Goal: Information Seeking & Learning: Find specific fact

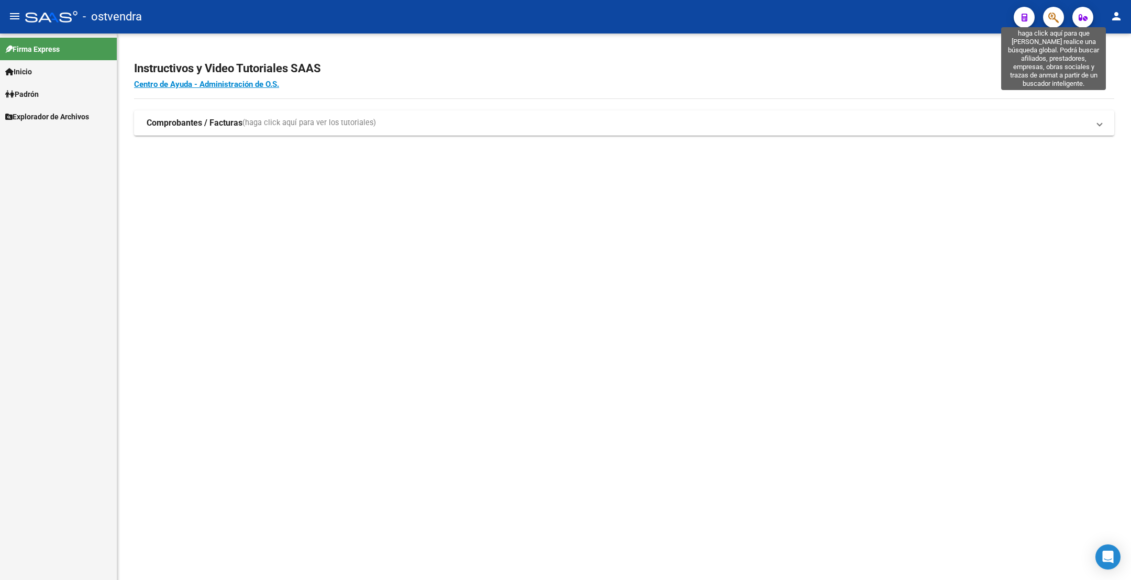
click at [1054, 17] on icon "button" at bounding box center [1054, 18] width 10 height 12
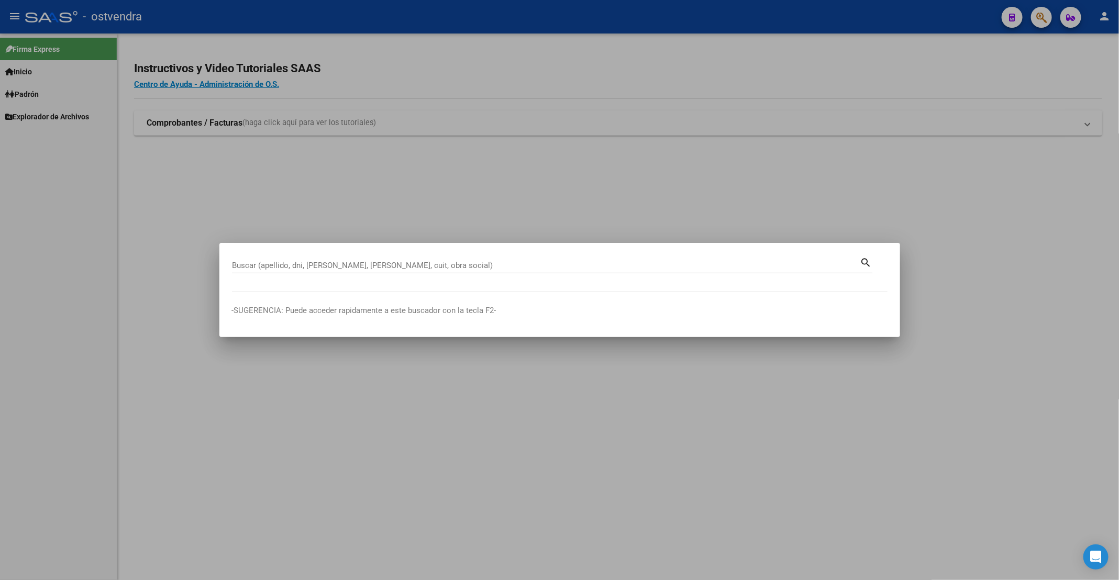
click at [118, 151] on div at bounding box center [559, 290] width 1119 height 580
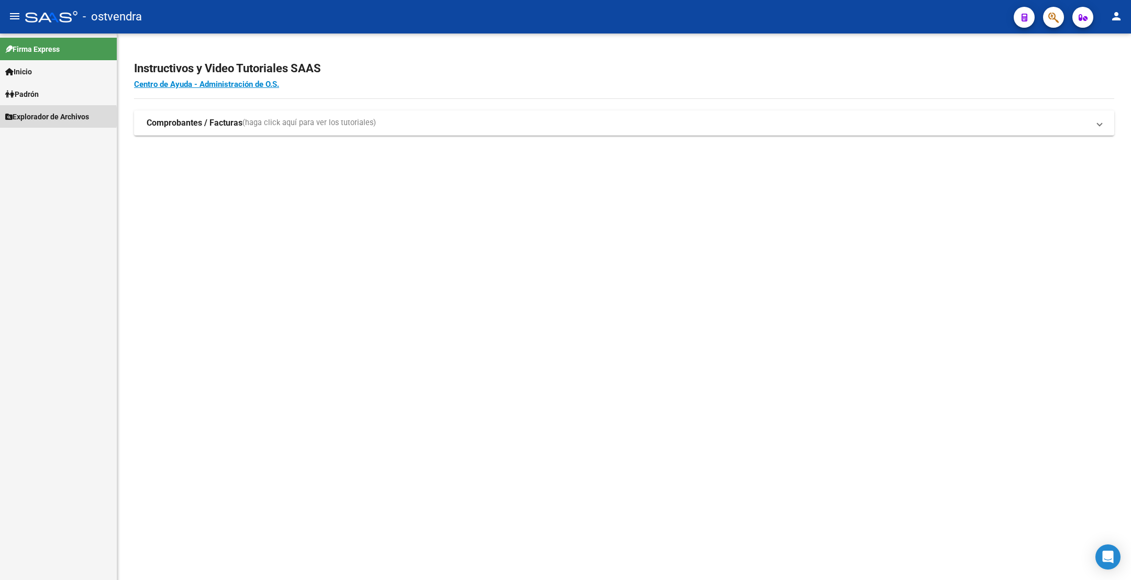
click at [35, 117] on span "Explorador de Archivos" at bounding box center [47, 117] width 84 height 12
click at [30, 138] on link "ARCA" at bounding box center [58, 139] width 117 height 23
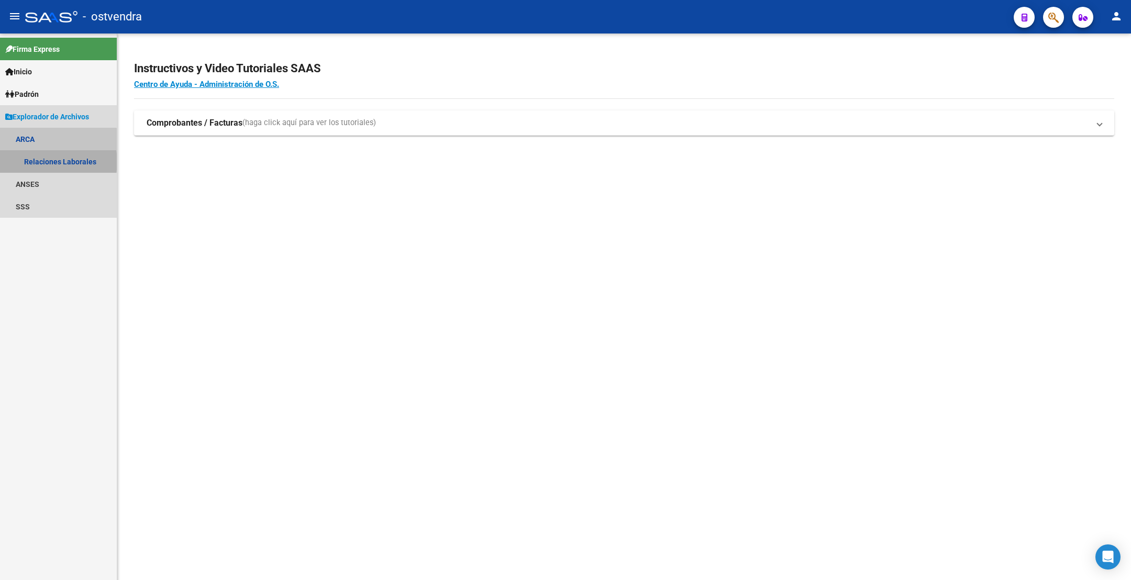
click at [49, 162] on link "Relaciones Laborales" at bounding box center [58, 161] width 117 height 23
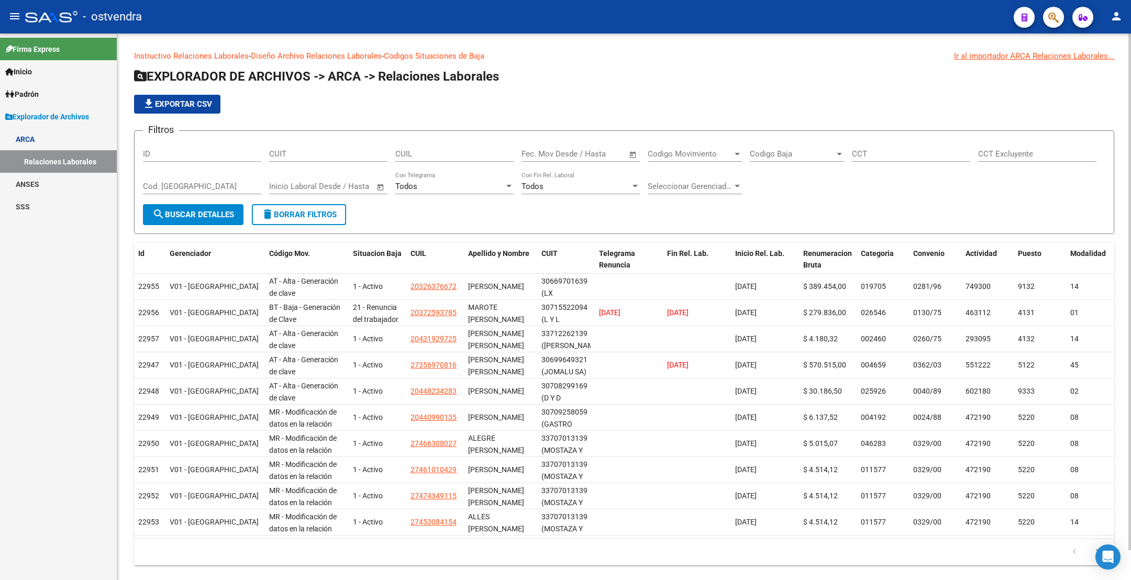
click at [398, 156] on input "CUIL" at bounding box center [454, 153] width 118 height 9
paste input "-93994571"
type input "27-93994571-7"
click at [202, 216] on span "search Buscar Detalles" at bounding box center [193, 214] width 82 height 9
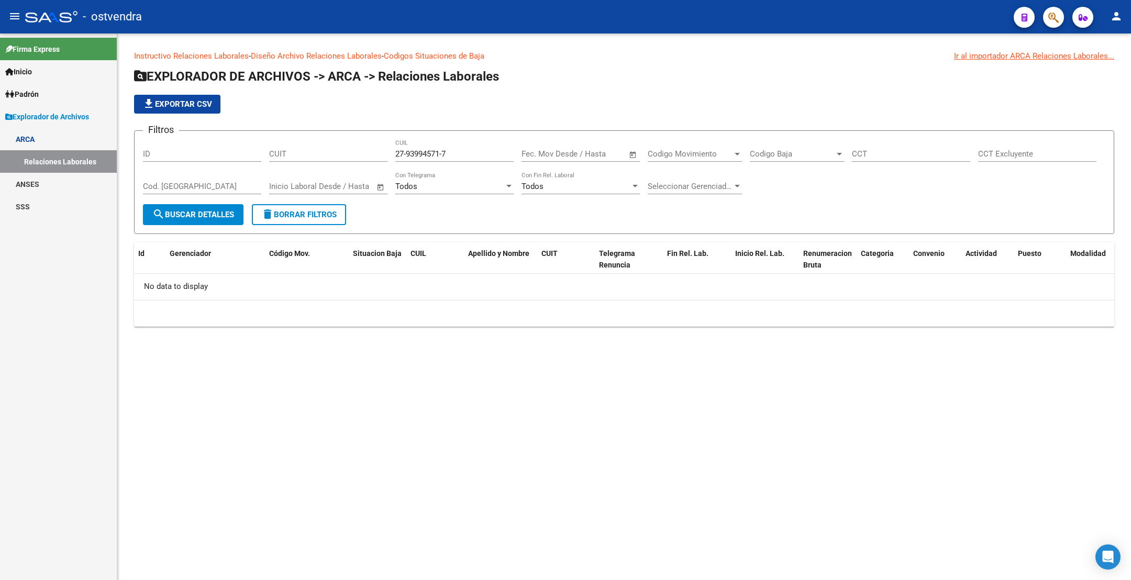
click at [424, 151] on input "27-93994571-7" at bounding box center [454, 153] width 118 height 9
click at [1050, 24] on span "button" at bounding box center [1054, 17] width 10 height 21
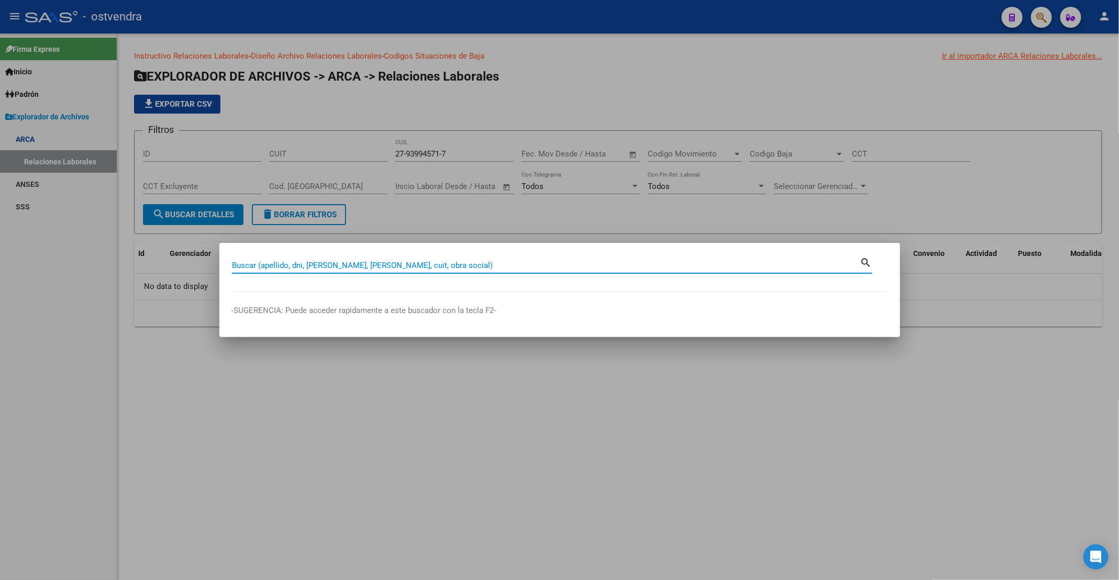
paste input "93994571"
type input "93994571"
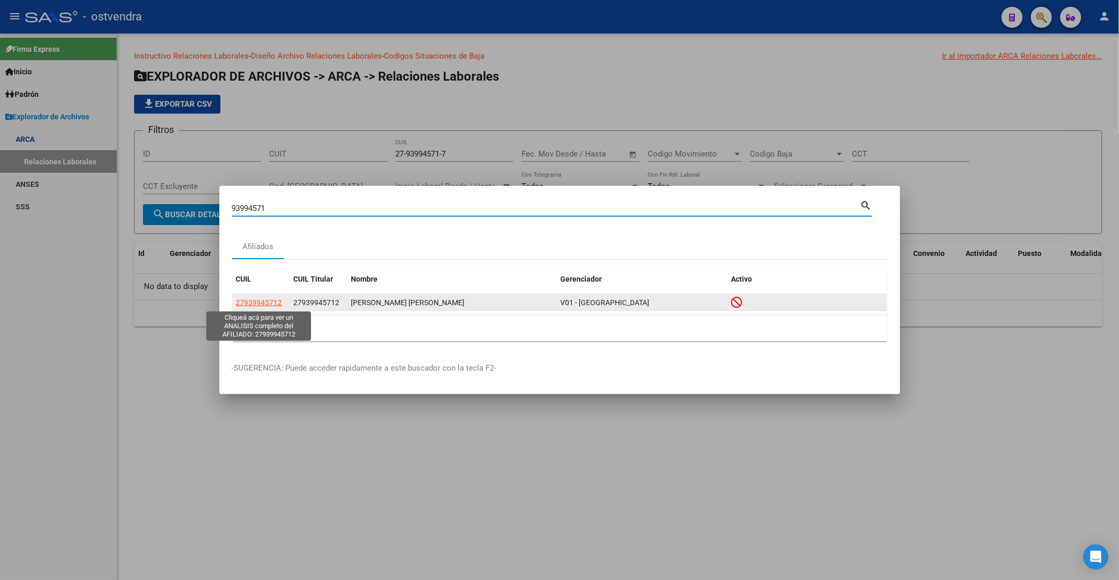
click at [272, 303] on span "27939945712" at bounding box center [259, 303] width 46 height 8
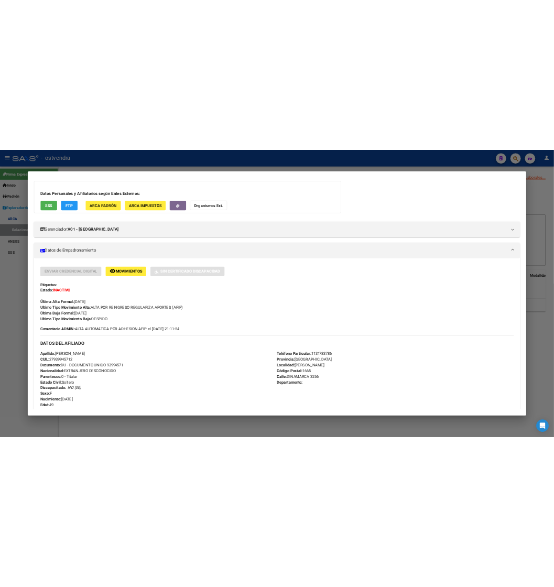
scroll to position [79, 0]
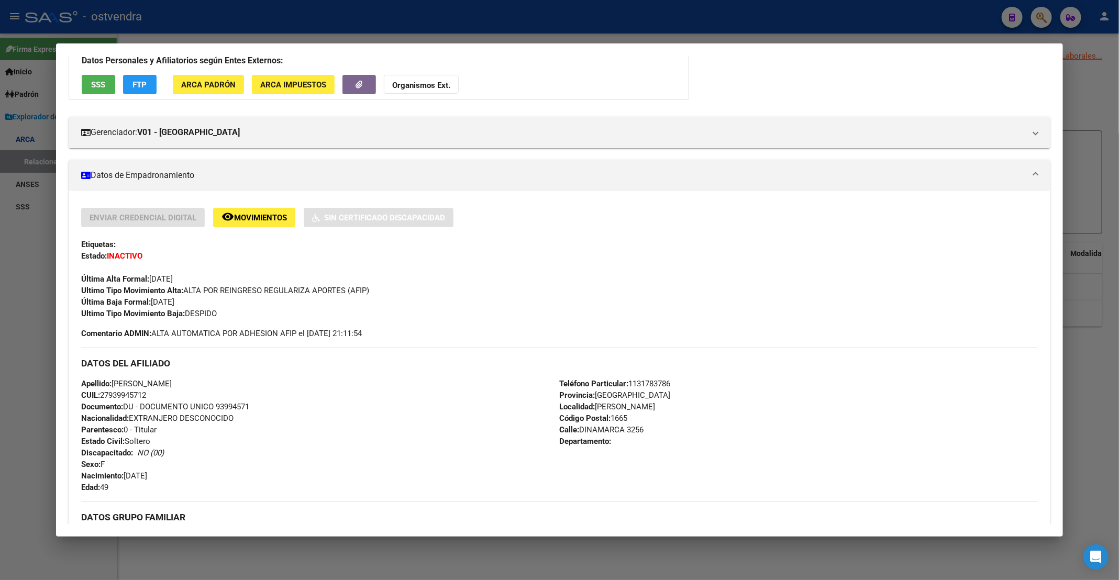
drag, startPoint x: 148, startPoint y: 300, endPoint x: 192, endPoint y: 299, distance: 44.0
click at [192, 299] on div "Enviar Credencial Digital remove_red_eye Movimientos Sin Certificado Discapacid…" at bounding box center [559, 264] width 957 height 112
